Goal: Information Seeking & Learning: Learn about a topic

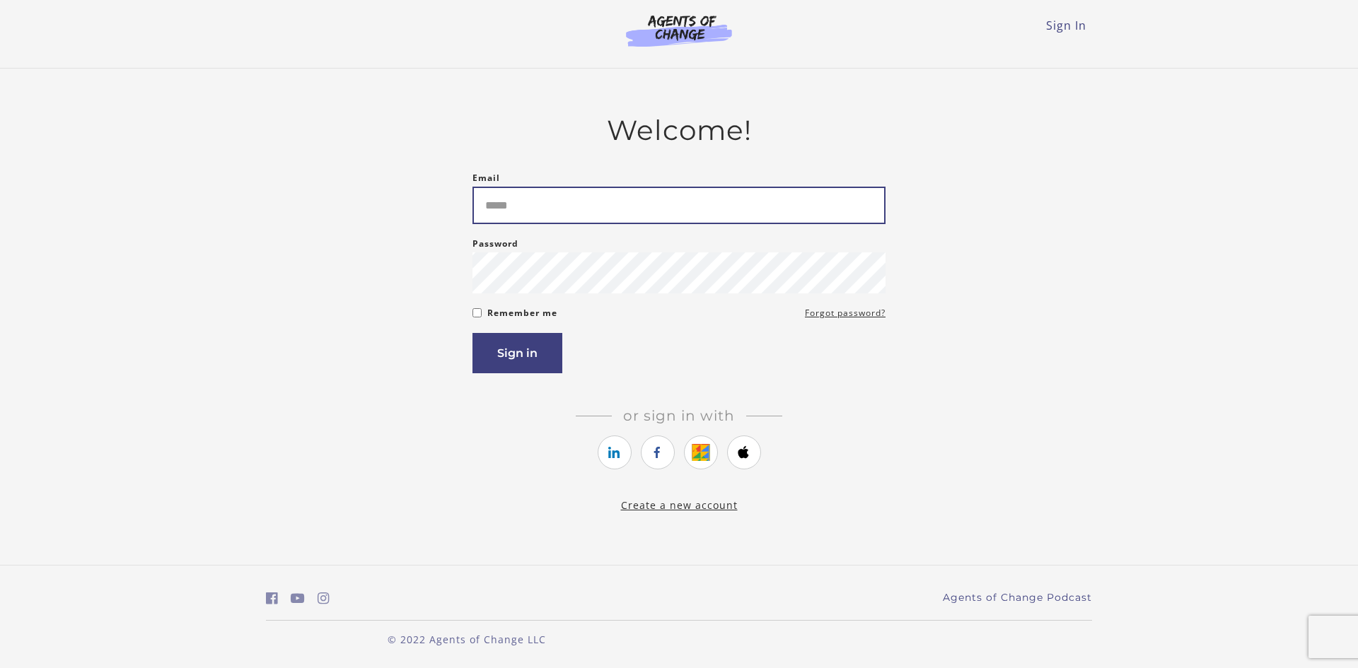
click at [762, 215] on input "Email" at bounding box center [678, 205] width 413 height 37
type input "**********"
click at [550, 347] on button "Sign in" at bounding box center [517, 353] width 90 height 40
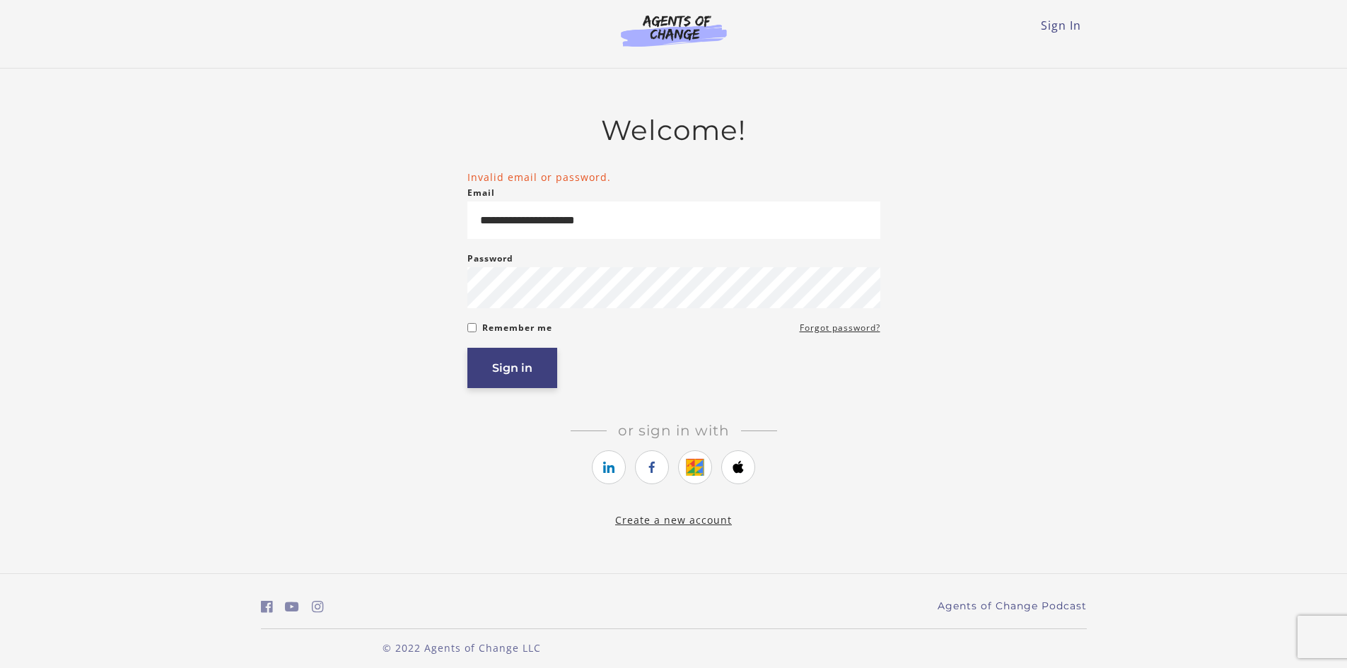
click at [479, 372] on button "Sign in" at bounding box center [512, 368] width 90 height 40
click at [701, 474] on icon "https://courses.thinkific.com/users/auth/google?ss%5Breferral%5D=&ss%5Buser_ret…" at bounding box center [696, 467] width 18 height 17
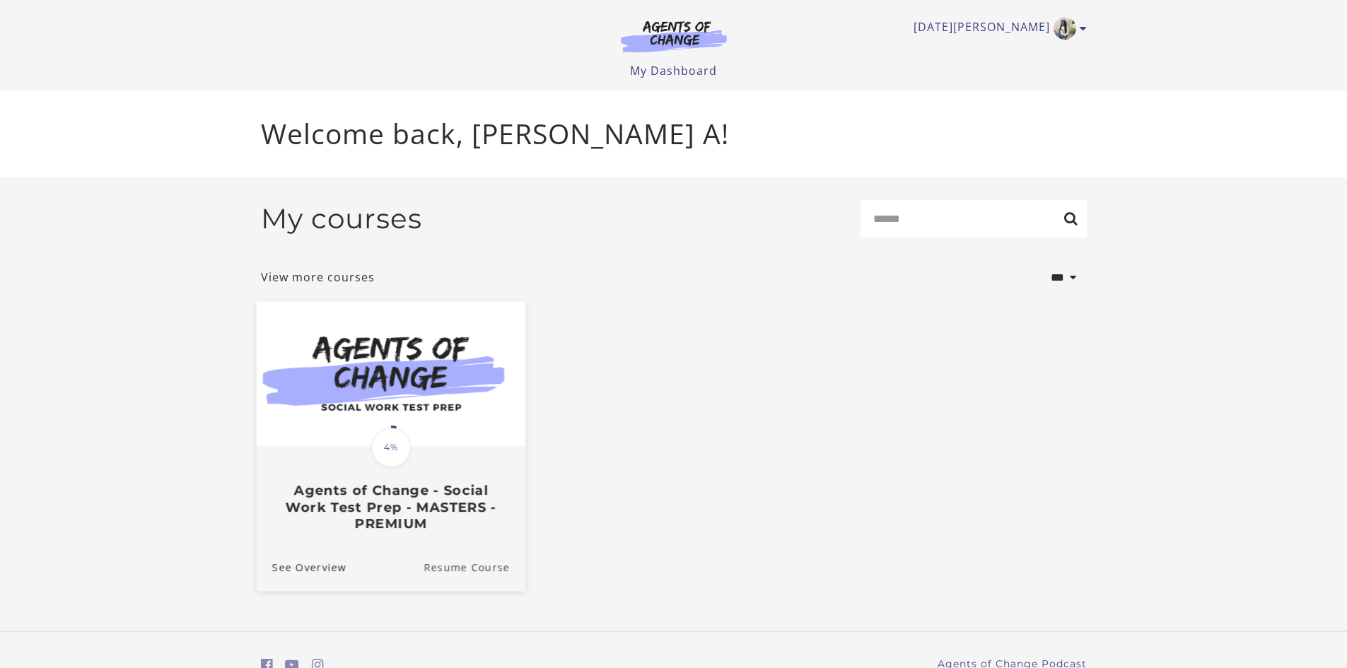
click at [484, 564] on link "Resume Course" at bounding box center [475, 566] width 102 height 47
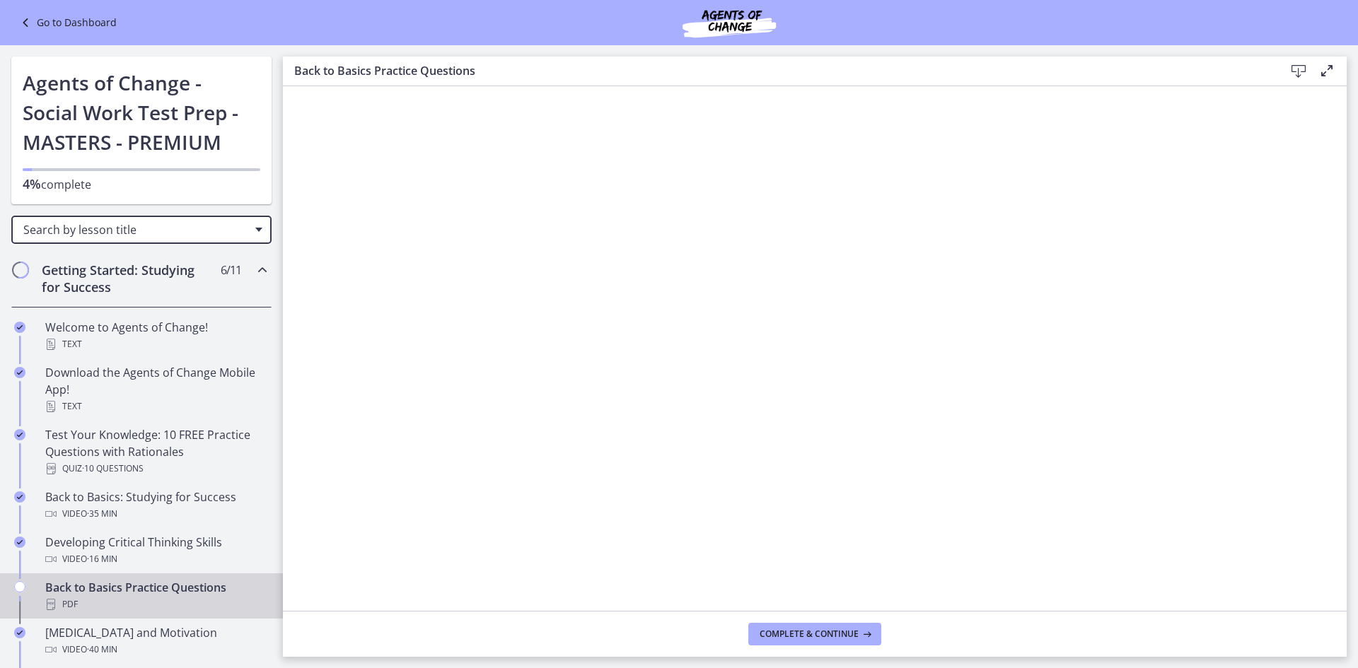
click at [165, 219] on div "Search by lesson title" at bounding box center [141, 230] width 260 height 28
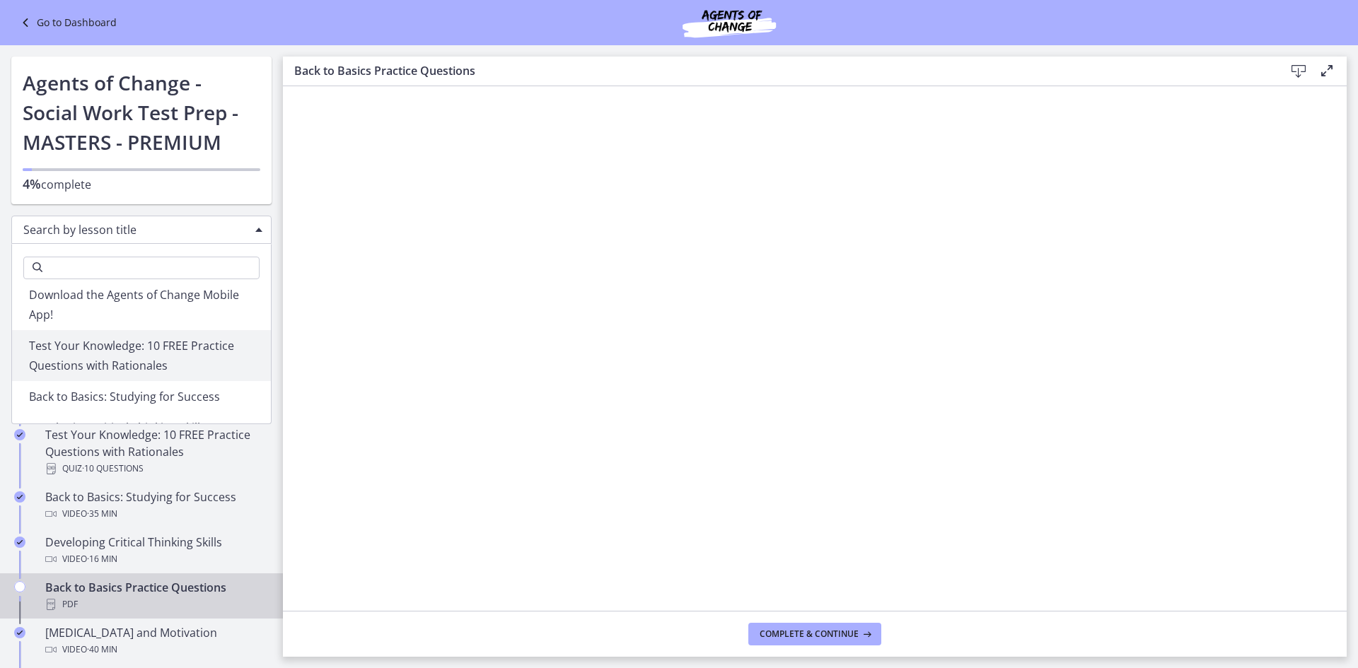
scroll to position [141, 0]
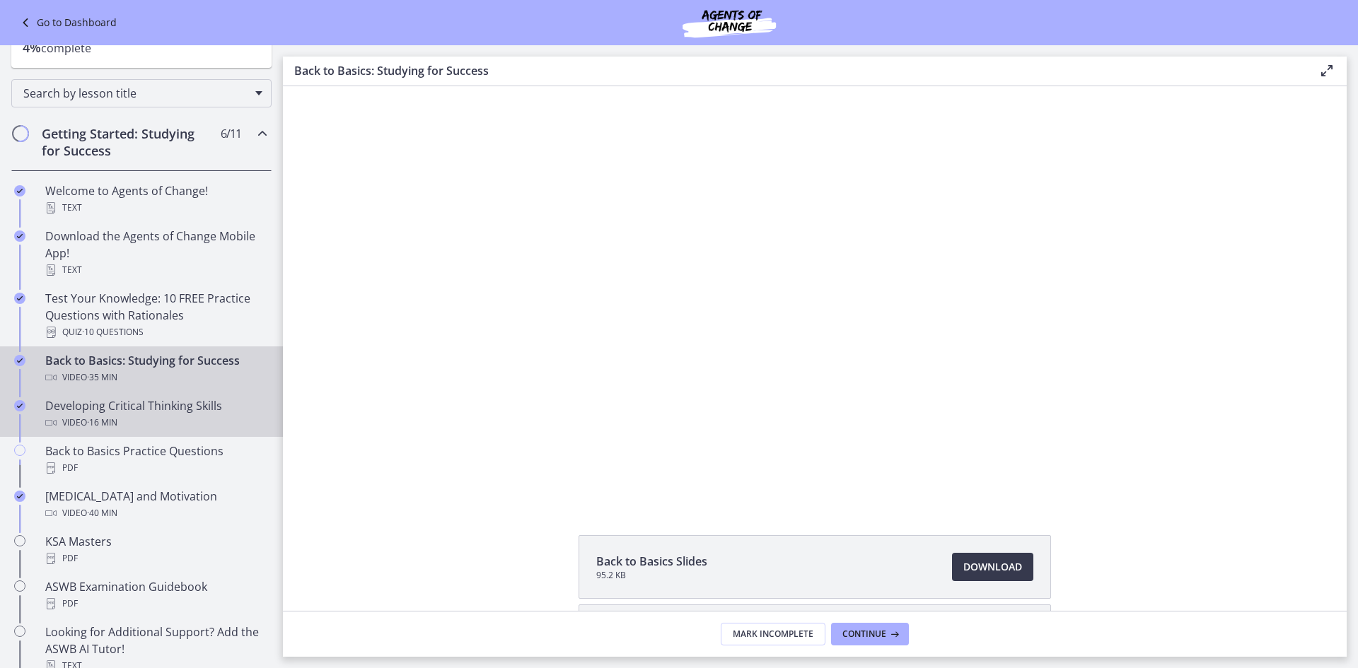
scroll to position [212, 0]
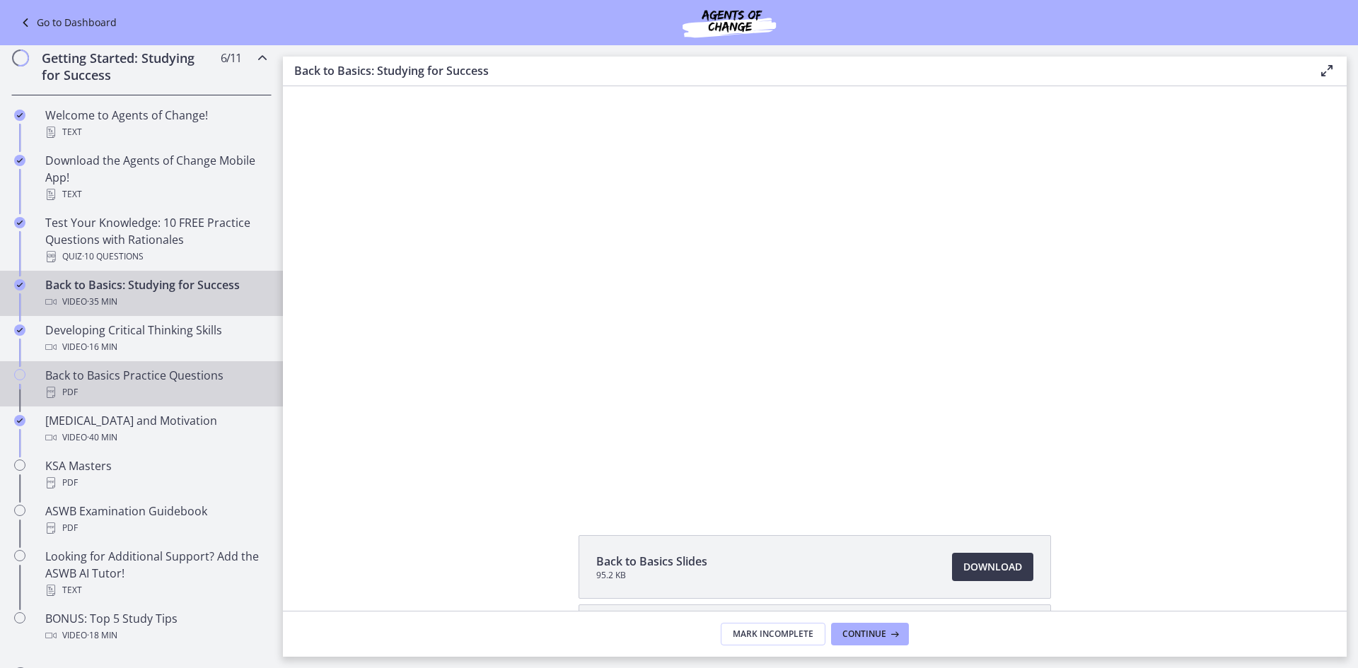
click at [62, 376] on div "Back to Basics Practice Questions PDF" at bounding box center [155, 384] width 221 height 34
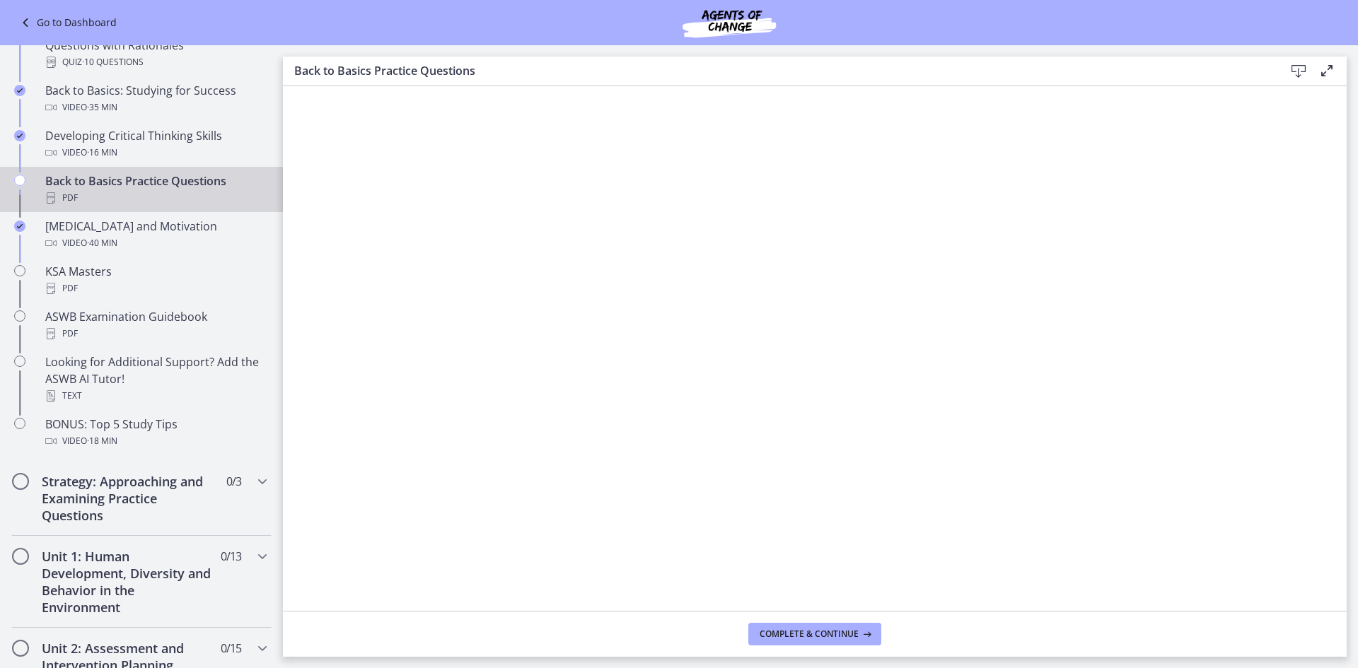
scroll to position [424, 0]
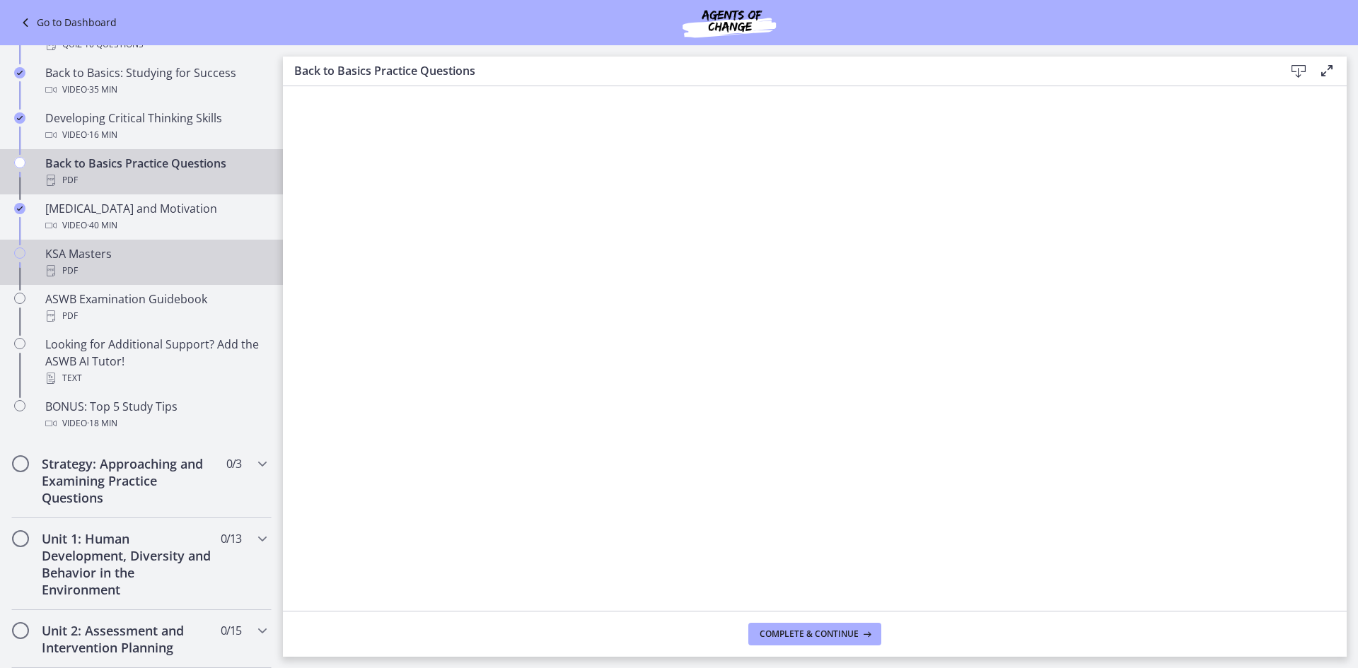
click at [103, 271] on div "PDF" at bounding box center [155, 270] width 221 height 17
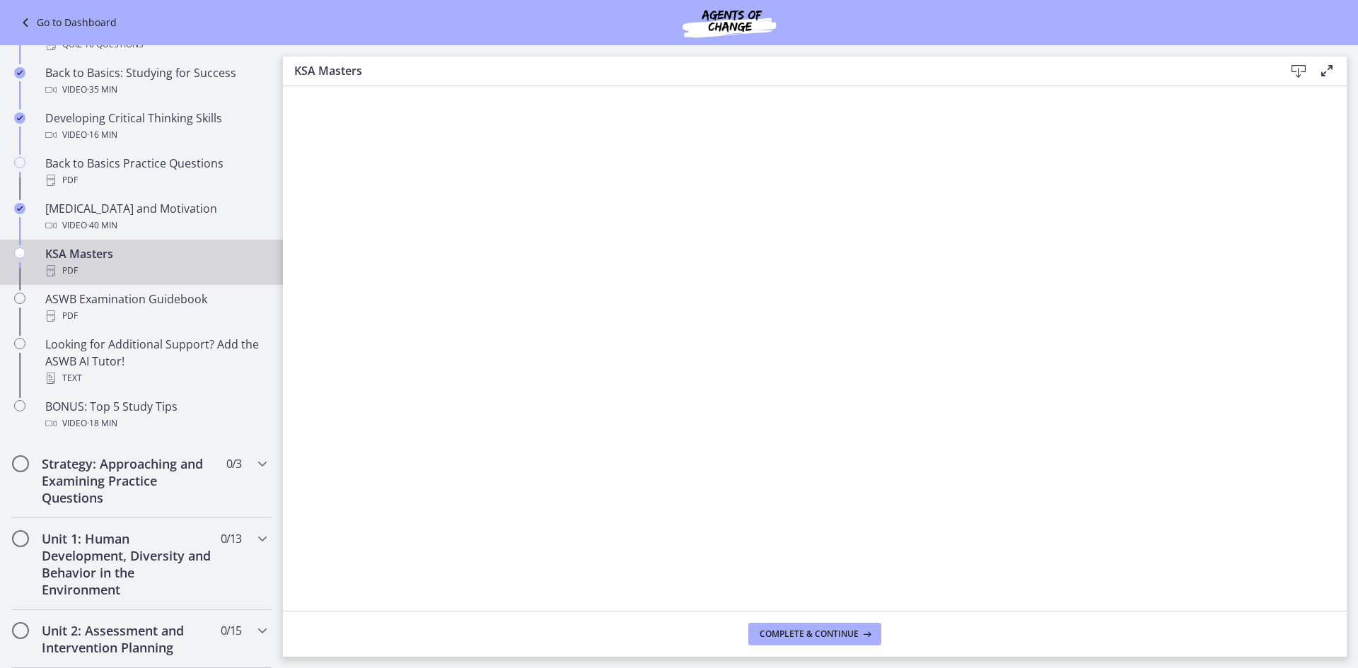
click at [26, 252] on div "Chapters" at bounding box center [19, 267] width 17 height 45
click at [20, 252] on icon "Chapters" at bounding box center [19, 253] width 11 height 11
click at [66, 254] on div "KSA Masters PDF" at bounding box center [155, 262] width 221 height 34
click at [1299, 74] on icon at bounding box center [1298, 71] width 17 height 17
